Goal: Transaction & Acquisition: Book appointment/travel/reservation

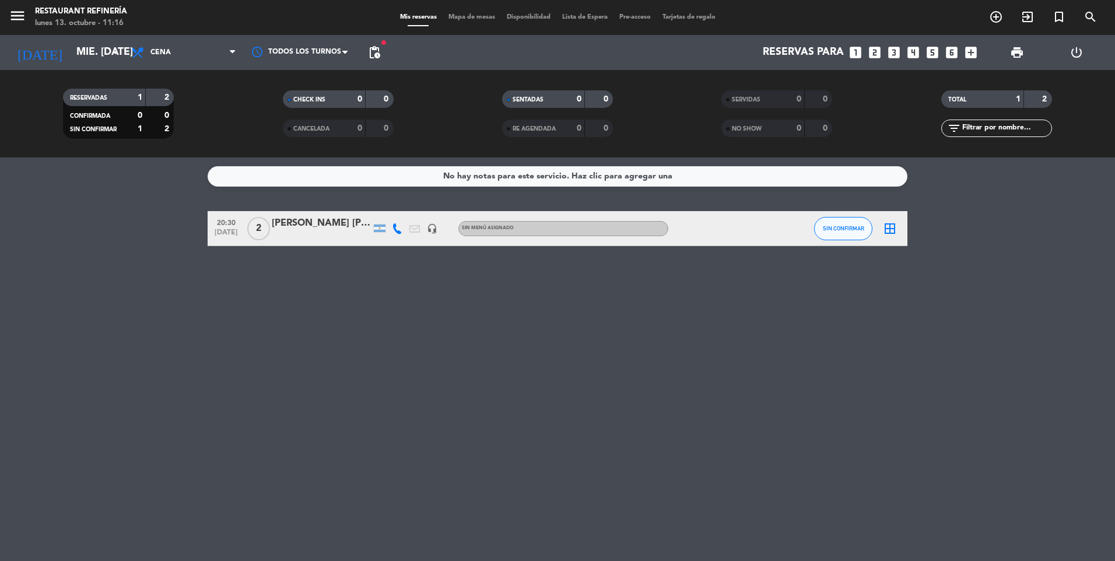
click at [891, 51] on icon "looks_3" at bounding box center [893, 52] width 15 height 15
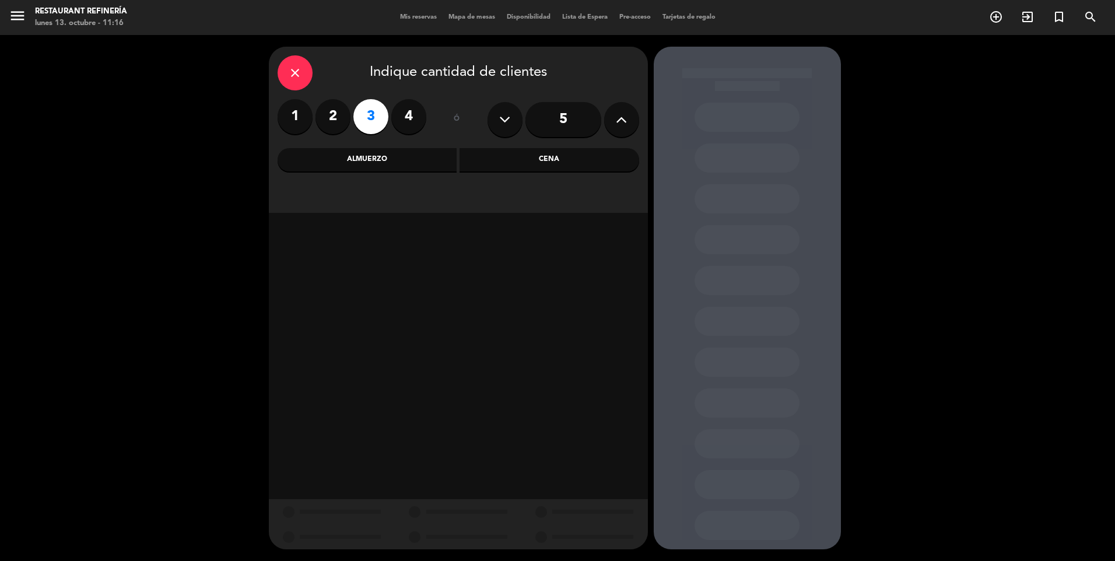
click at [583, 160] on div "Cena" at bounding box center [550, 159] width 180 height 23
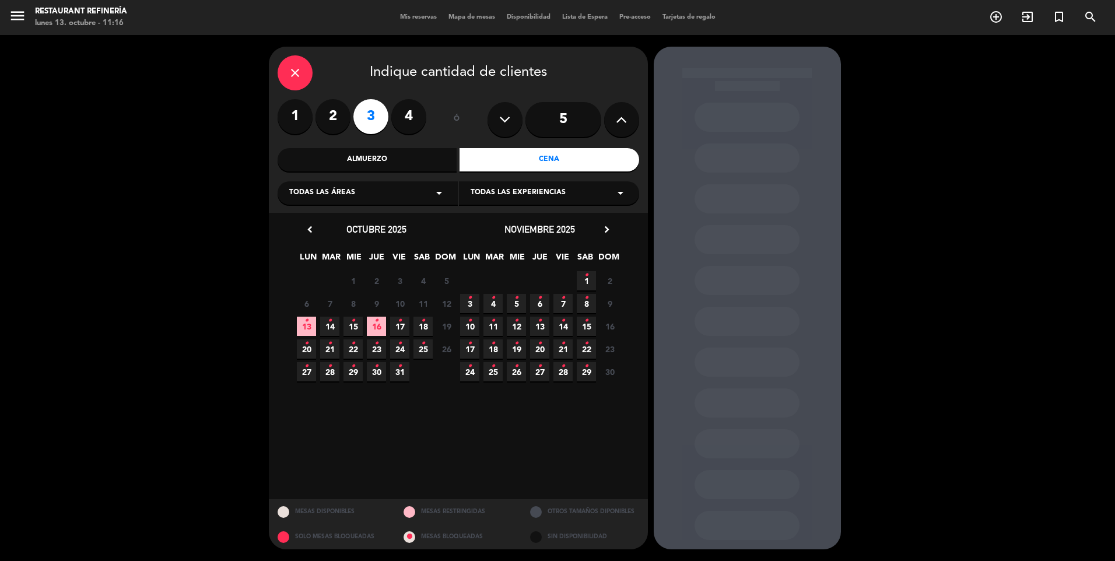
click at [356, 327] on span "15 •" at bounding box center [353, 326] width 19 height 19
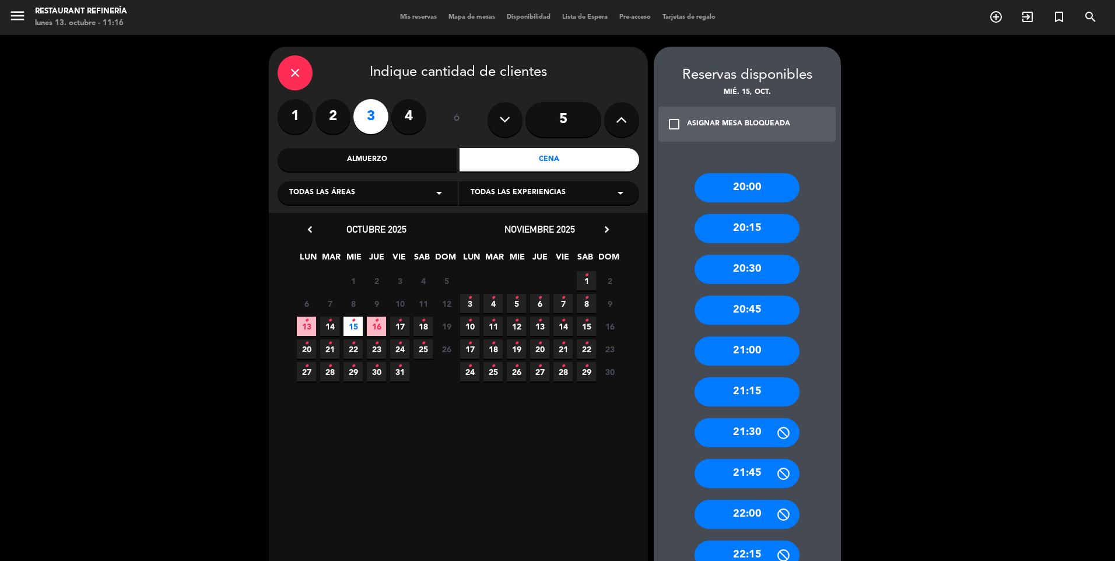
click at [762, 311] on div "20:45" at bounding box center [747, 310] width 105 height 29
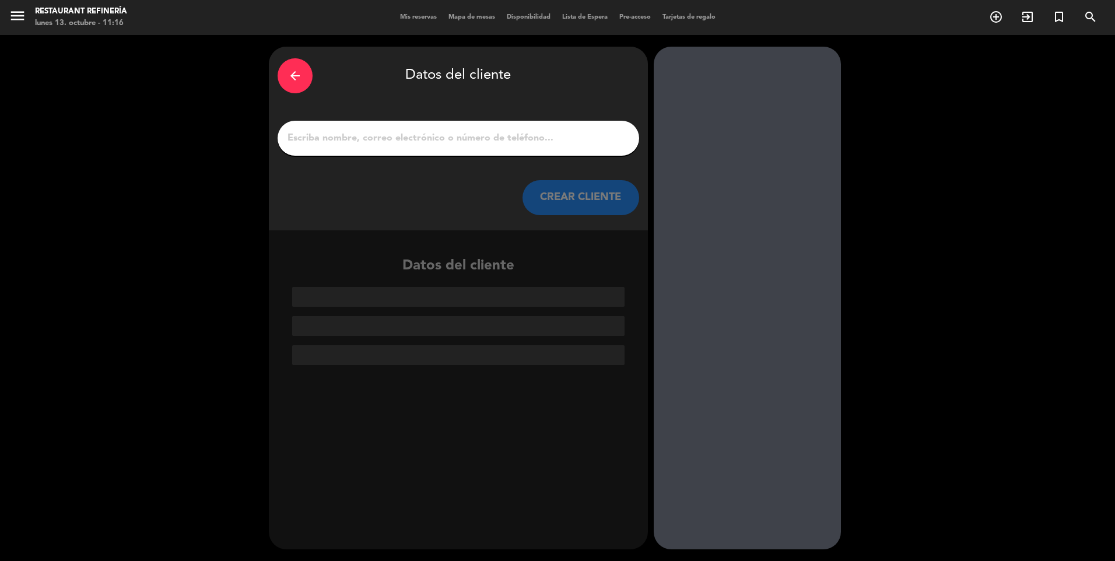
click at [462, 145] on input "1" at bounding box center [458, 138] width 344 height 16
paste input "[PERSON_NAME]"
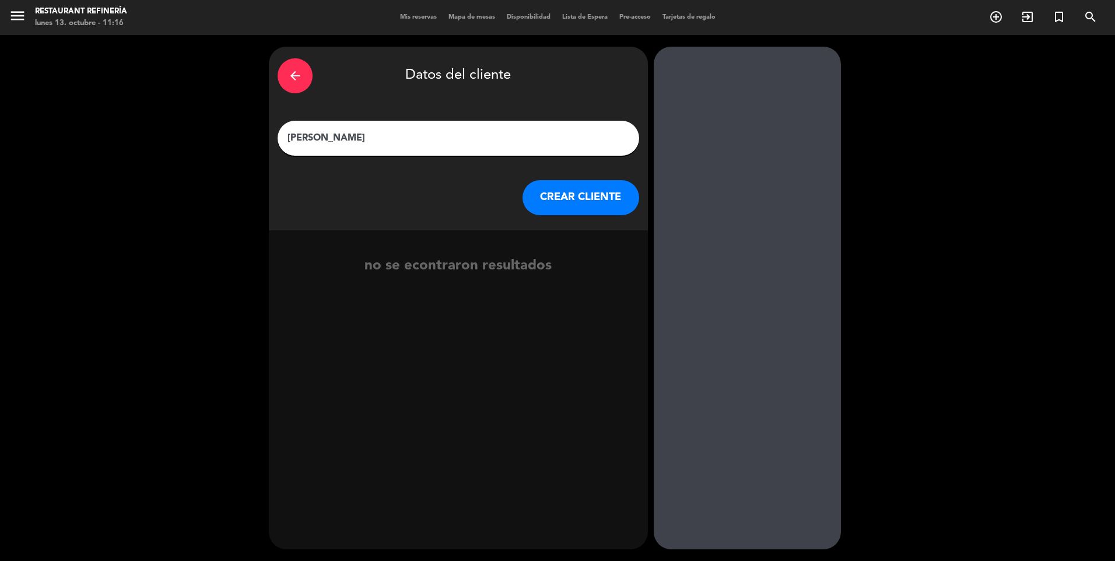
type input "[PERSON_NAME]"
click at [558, 199] on button "CREAR CLIENTE" at bounding box center [581, 197] width 117 height 35
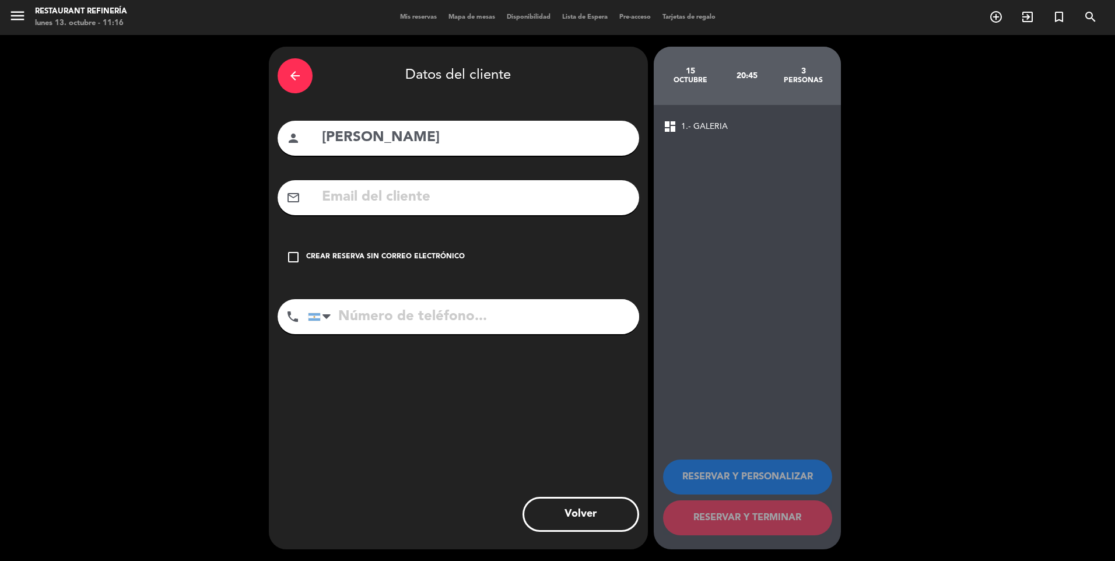
click at [402, 314] on input "tel" at bounding box center [473, 316] width 331 height 35
paste input "[PHONE_NUMBER]"
type input "[PHONE_NUMBER]"
click at [380, 252] on div "Crear reserva sin correo electrónico" at bounding box center [385, 257] width 159 height 12
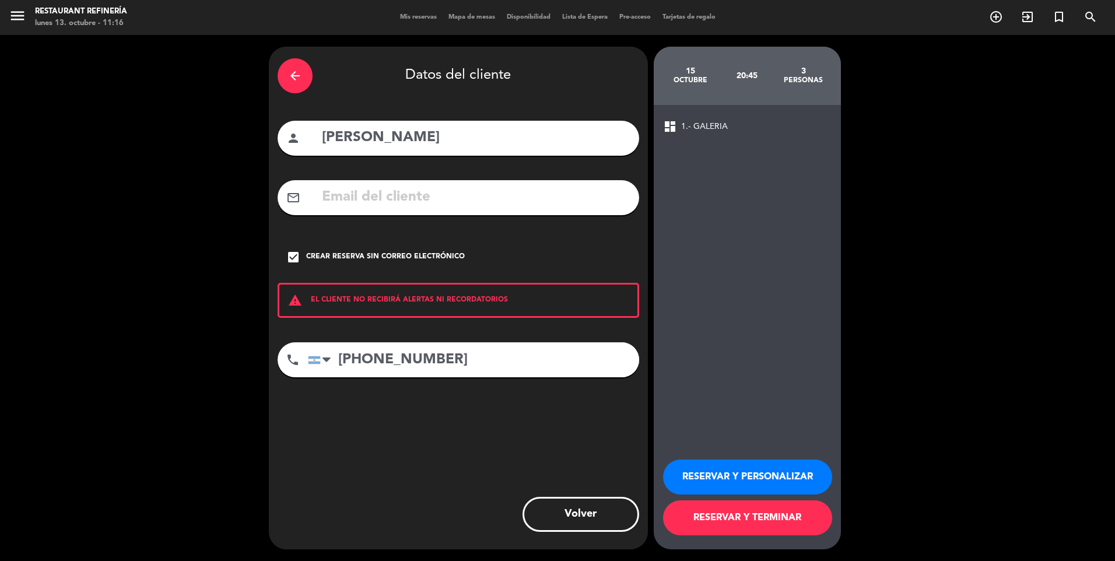
click at [720, 469] on button "RESERVAR Y PERSONALIZAR" at bounding box center [747, 477] width 169 height 35
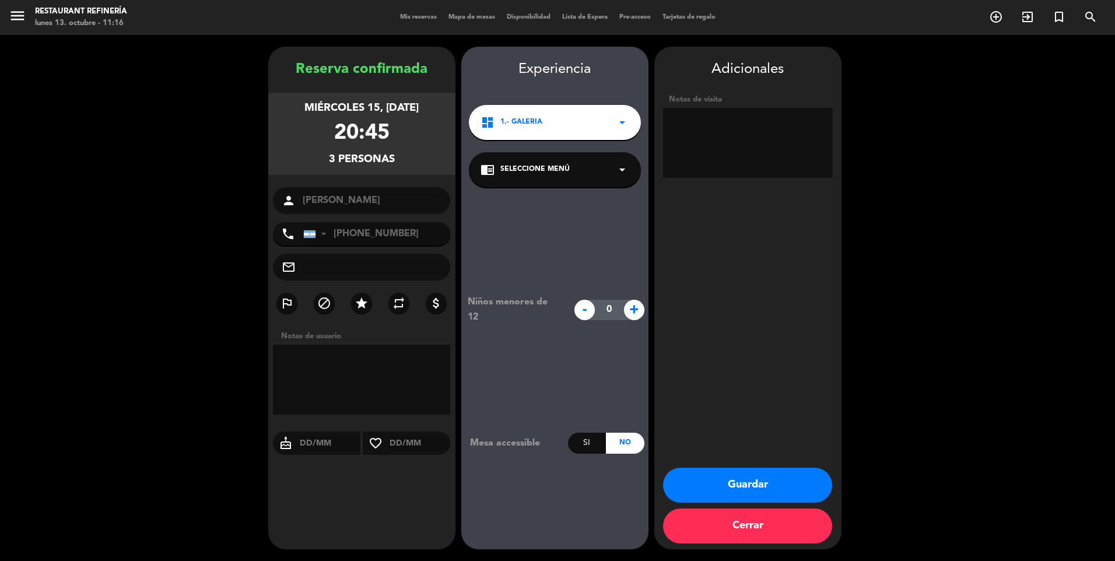
click at [721, 478] on button "Guardar" at bounding box center [747, 485] width 169 height 35
